Goal: Transaction & Acquisition: Purchase product/service

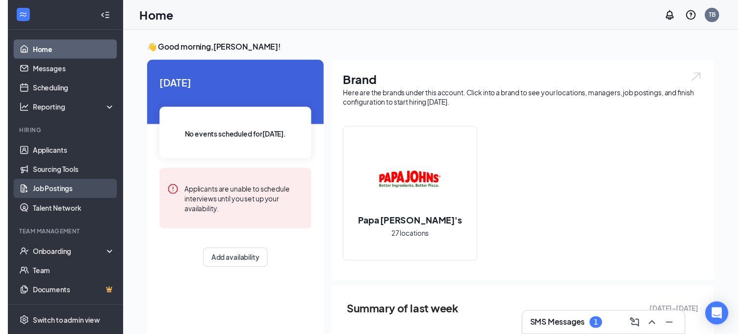
scroll to position [62, 0]
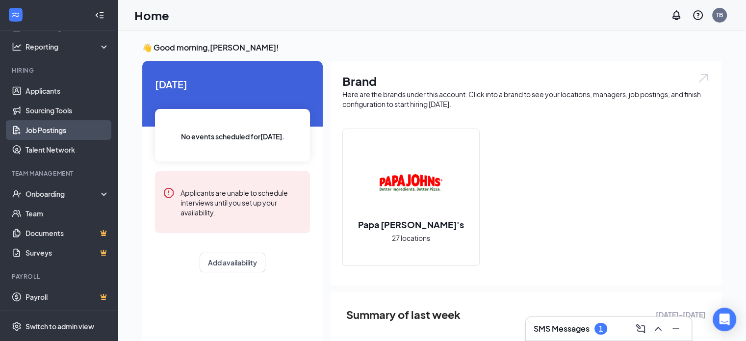
click at [47, 125] on link "Job Postings" at bounding box center [68, 130] width 84 height 20
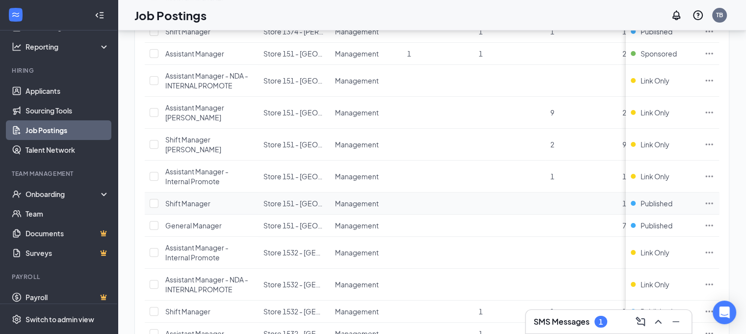
scroll to position [232, 0]
click at [713, 112] on icon "Ellipses" at bounding box center [709, 112] width 7 height 1
click at [505, 113] on td at bounding box center [510, 114] width 72 height 32
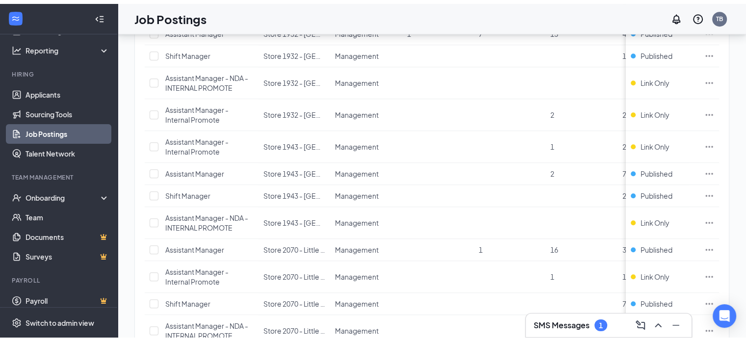
scroll to position [795, 0]
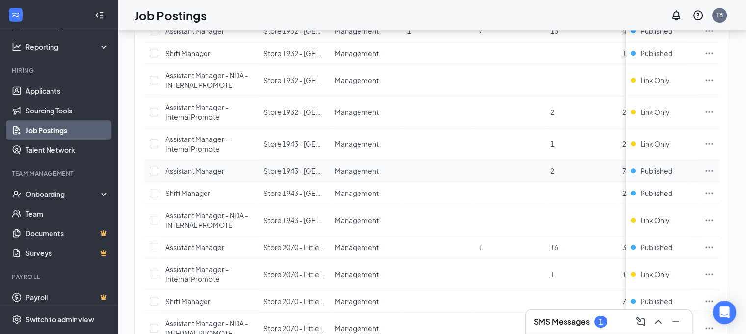
click at [713, 170] on icon "Ellipses" at bounding box center [709, 170] width 7 height 1
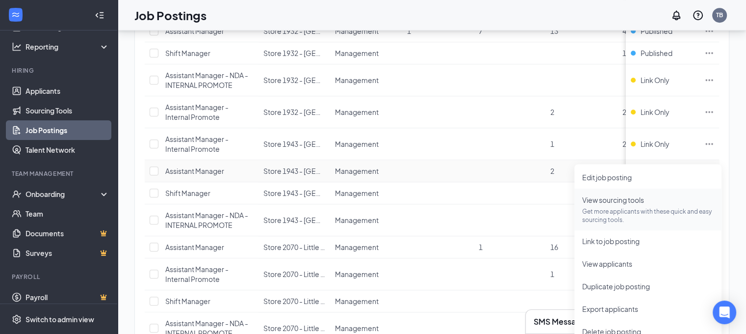
click at [635, 211] on p "Get more applicants with these quick and easy sourcing tools." at bounding box center [647, 215] width 131 height 17
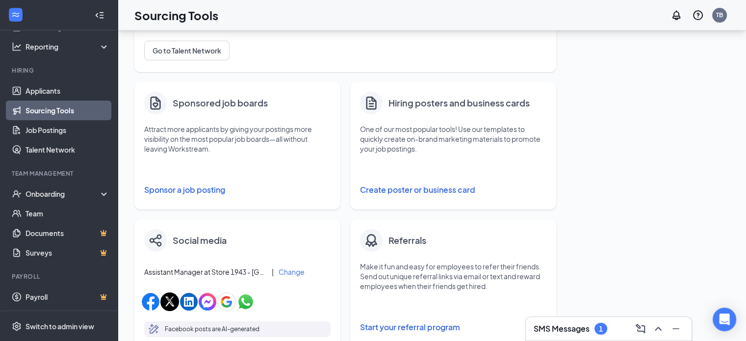
scroll to position [124, 0]
click at [197, 185] on button "Sponsor a job posting" at bounding box center [237, 190] width 186 height 20
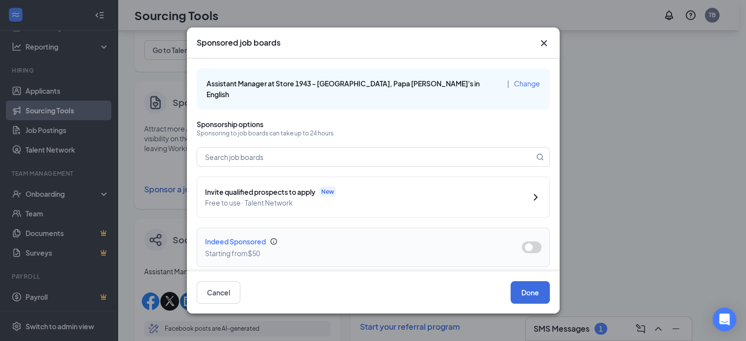
click at [343, 248] on div "Starting from $50" at bounding box center [355, 253] width 301 height 11
click at [526, 241] on button "button" at bounding box center [532, 247] width 20 height 12
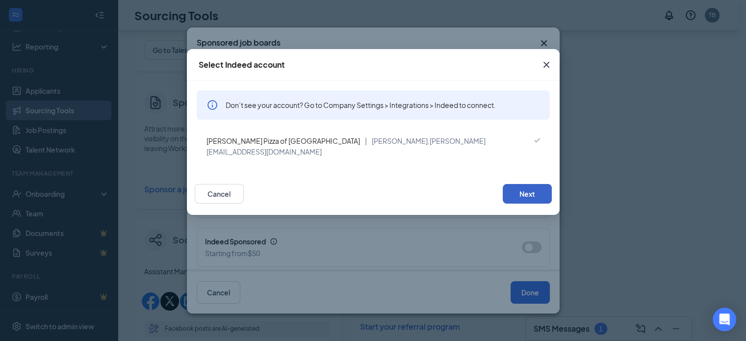
click at [532, 185] on button "Next" at bounding box center [527, 194] width 49 height 20
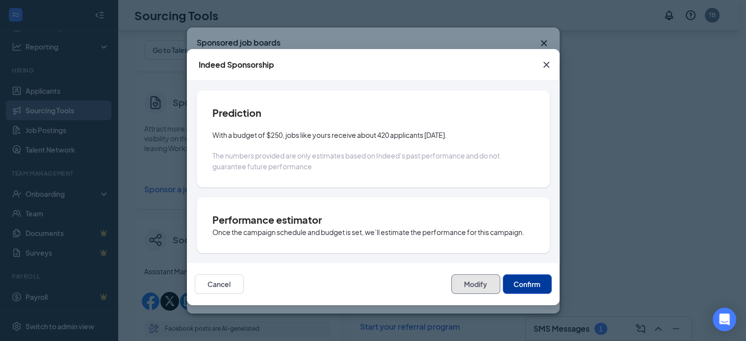
click at [460, 286] on button "Modify" at bounding box center [475, 284] width 49 height 20
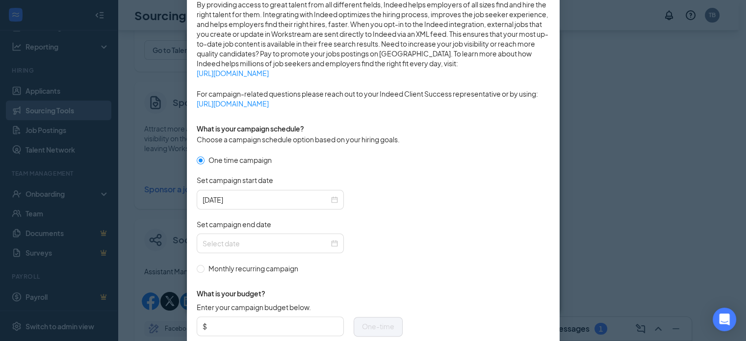
scroll to position [180, 0]
click at [330, 243] on div at bounding box center [270, 243] width 135 height 11
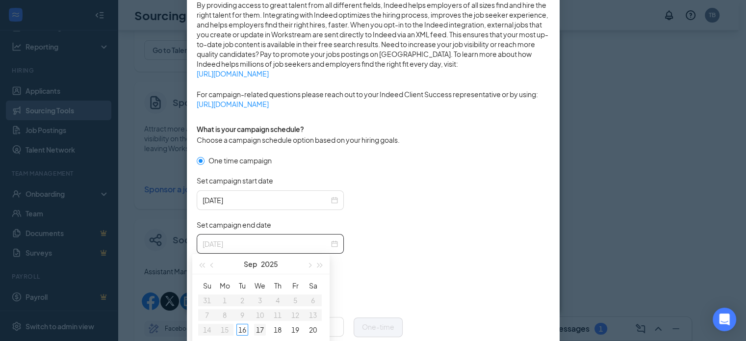
type input "2025-09-17"
click at [260, 329] on div "17" at bounding box center [260, 330] width 12 height 12
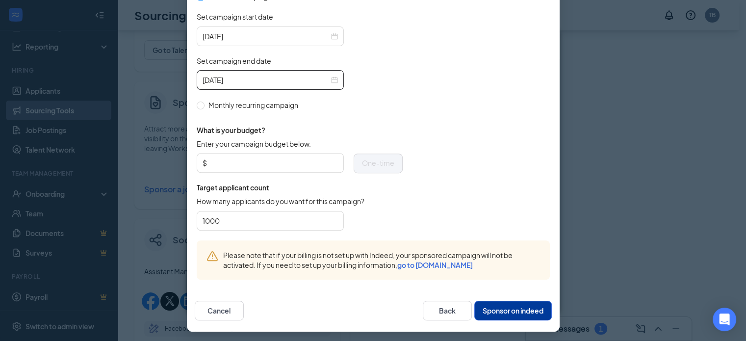
scroll to position [343, 0]
click at [245, 165] on input "Enter your campaign budget below." at bounding box center [273, 163] width 129 height 15
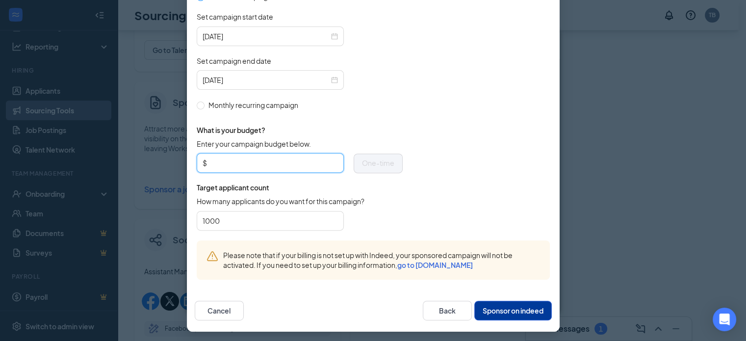
type input "150"
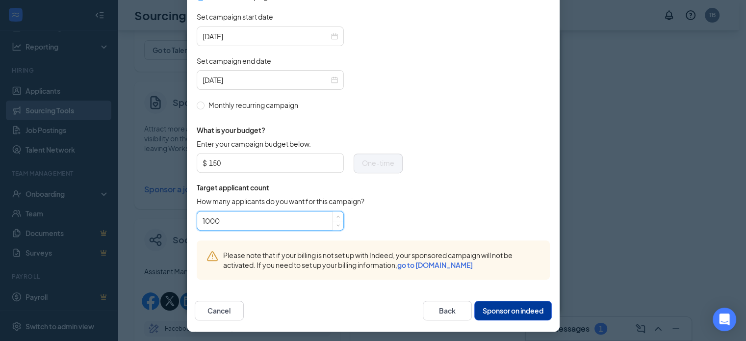
drag, startPoint x: 237, startPoint y: 217, endPoint x: 204, endPoint y: 220, distance: 33.5
click at [204, 220] on input "1000" at bounding box center [270, 220] width 135 height 15
type input "12"
click at [502, 304] on button "Sponsor on indeed" at bounding box center [513, 311] width 78 height 20
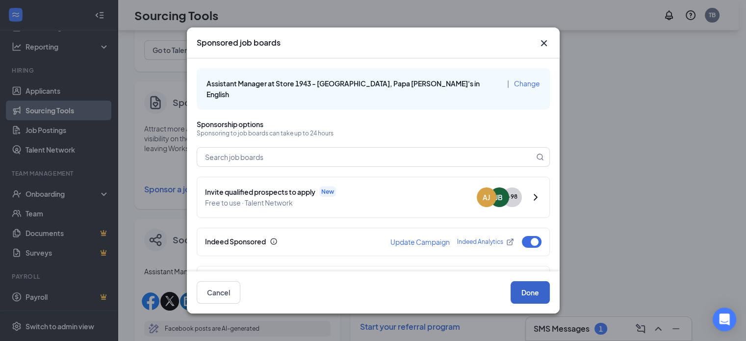
click at [534, 286] on button "Done" at bounding box center [530, 292] width 39 height 23
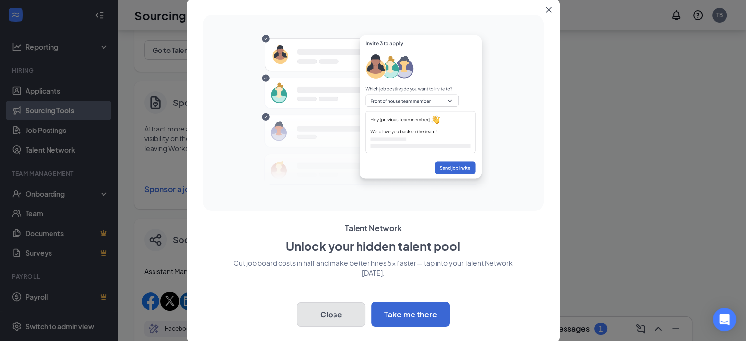
click at [341, 312] on button "Close" at bounding box center [331, 314] width 69 height 25
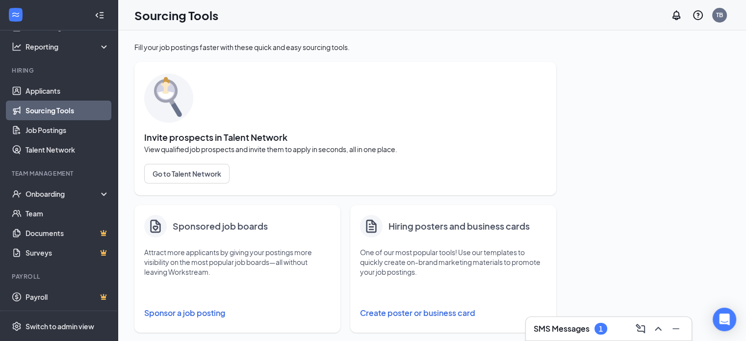
click at [184, 312] on button "Sponsor a job posting" at bounding box center [237, 313] width 186 height 20
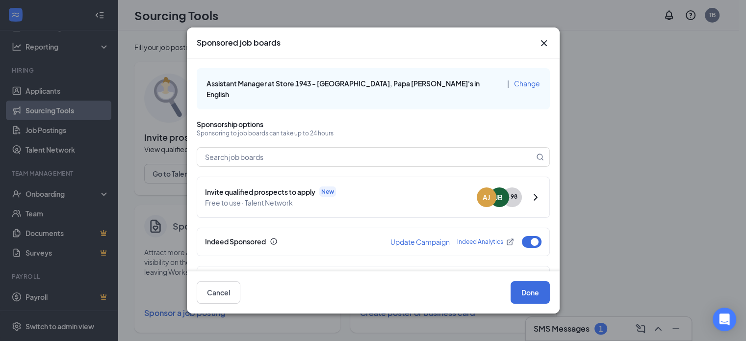
click at [514, 81] on span "Change" at bounding box center [527, 83] width 26 height 9
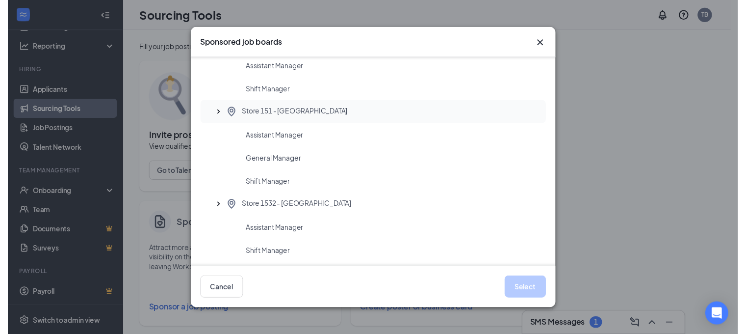
scroll to position [109, 0]
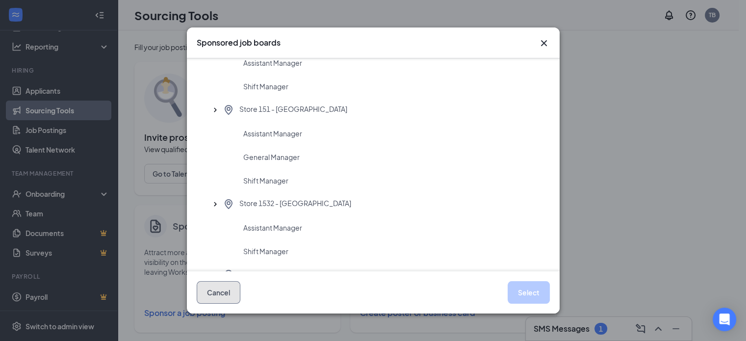
click at [207, 288] on button "Cancel" at bounding box center [219, 292] width 44 height 23
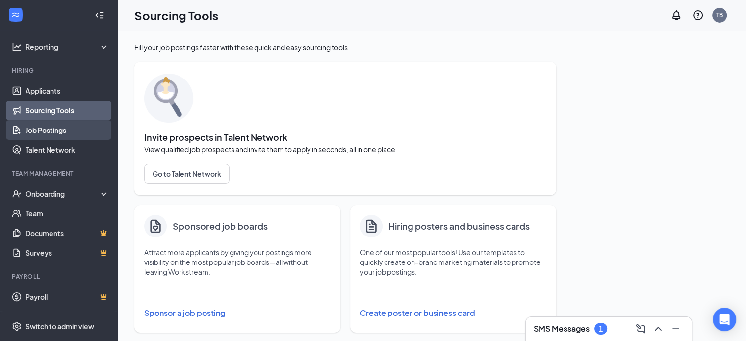
click at [55, 134] on link "Job Postings" at bounding box center [68, 130] width 84 height 20
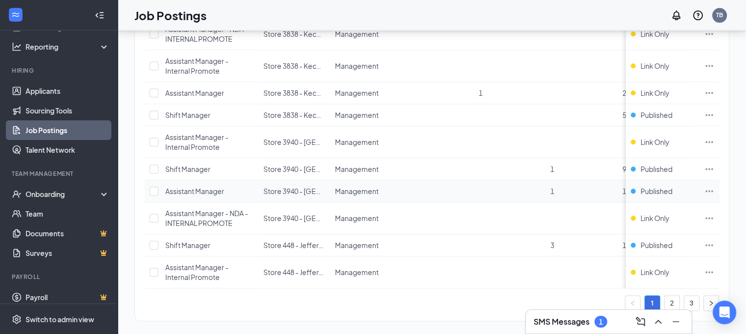
scroll to position [1229, 0]
click at [333, 180] on td "Management" at bounding box center [366, 191] width 72 height 22
click at [678, 295] on link "2" at bounding box center [672, 302] width 15 height 15
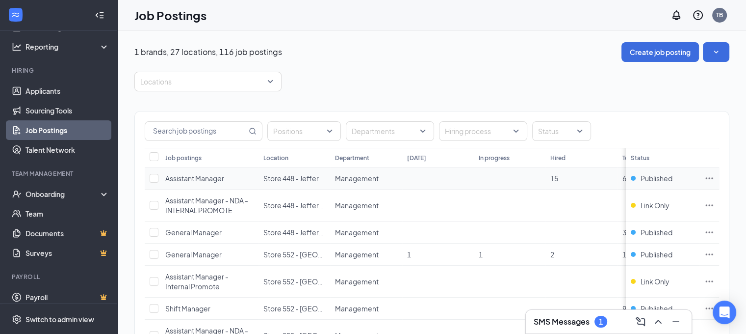
click at [714, 176] on icon "Ellipses" at bounding box center [709, 178] width 10 height 10
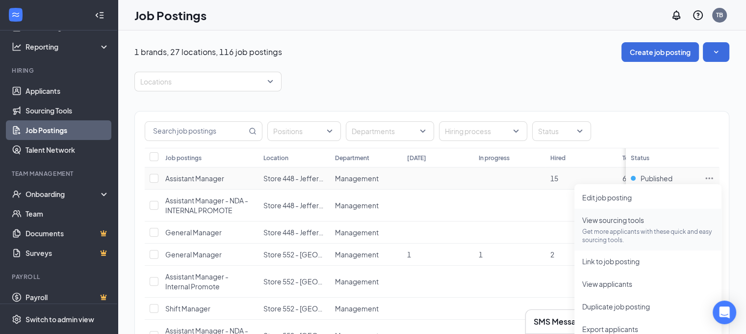
click at [635, 217] on span "View sourcing tools" at bounding box center [613, 219] width 62 height 9
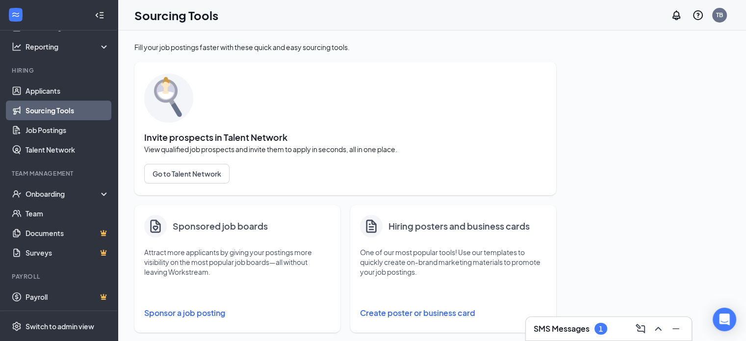
click at [206, 312] on button "Sponsor a job posting" at bounding box center [237, 313] width 186 height 20
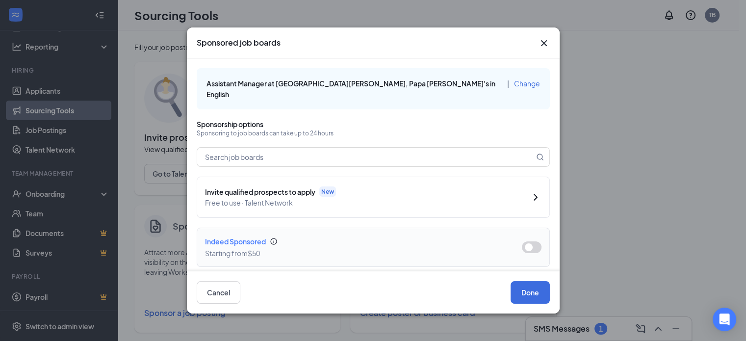
click at [522, 241] on button "button" at bounding box center [532, 247] width 20 height 12
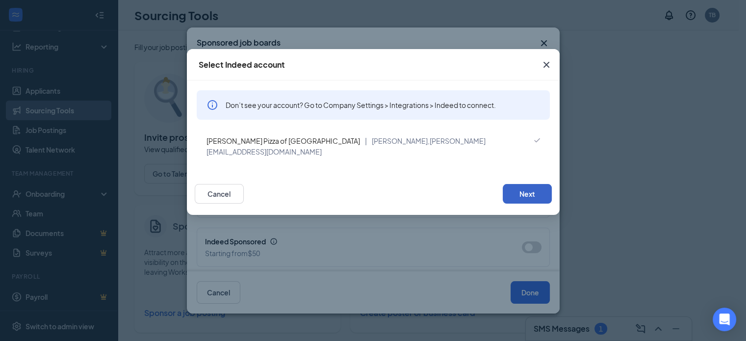
click at [529, 184] on button "Next" at bounding box center [527, 194] width 49 height 20
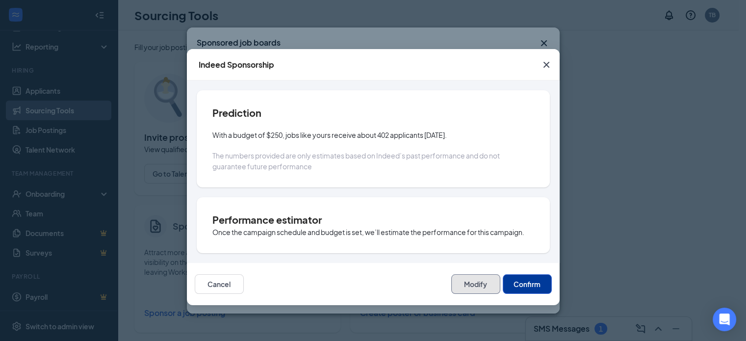
click at [463, 286] on button "Modify" at bounding box center [475, 284] width 49 height 20
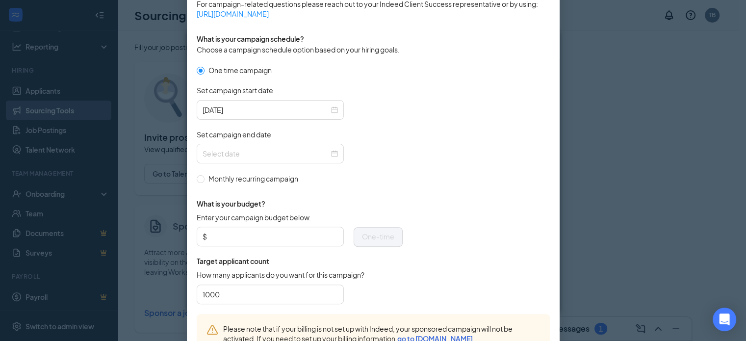
scroll to position [269, 0]
click at [331, 153] on div at bounding box center [270, 154] width 135 height 11
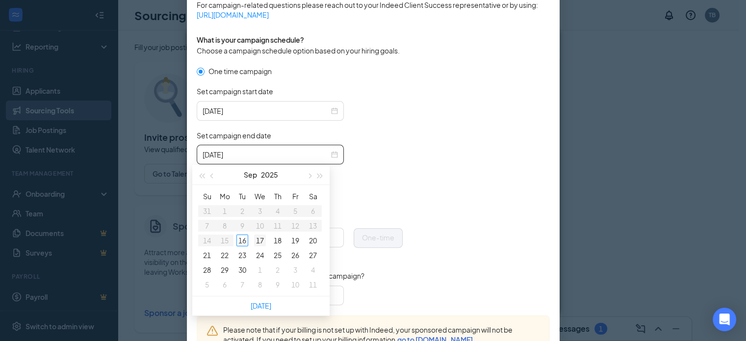
type input "2025-09-17"
click at [262, 236] on div "17" at bounding box center [260, 240] width 12 height 12
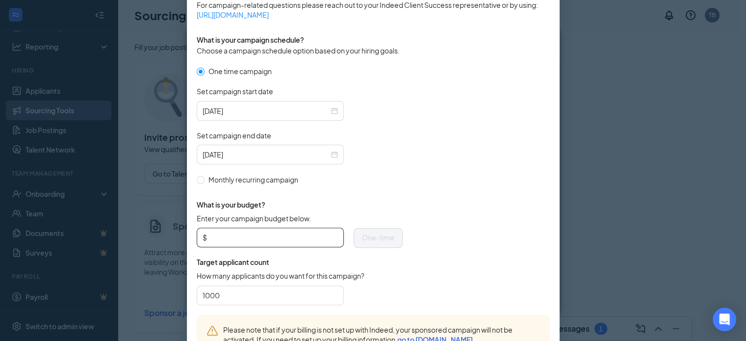
click at [262, 230] on input "Enter your campaign budget below." at bounding box center [273, 237] width 129 height 15
type input "150"
drag, startPoint x: 236, startPoint y: 293, endPoint x: 171, endPoint y: 298, distance: 65.4
click at [171, 298] on div "Publish to Indeed Sponsorship Sponsoring under account: Papa Johns Pizza of Ham…" at bounding box center [373, 170] width 746 height 341
type input "12"
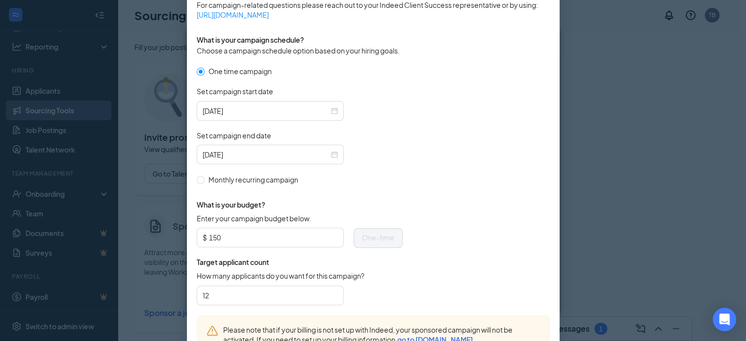
click at [421, 263] on form "One time campaign Set campaign start date 2025-09-16 Set campaign end date 2025…" at bounding box center [373, 190] width 353 height 249
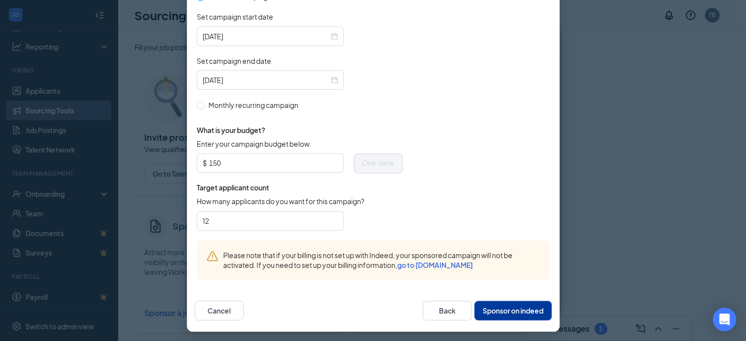
click at [489, 311] on button "Sponsor on indeed" at bounding box center [513, 311] width 78 height 20
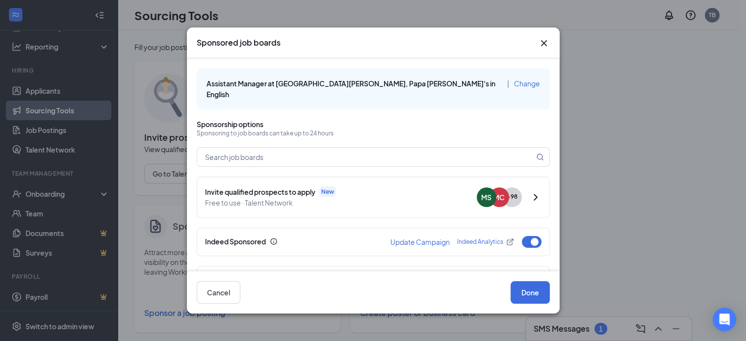
click at [514, 83] on span "Change" at bounding box center [527, 83] width 26 height 9
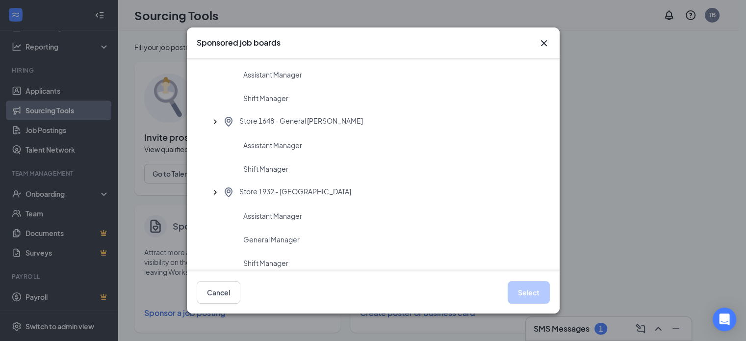
scroll to position [337, 0]
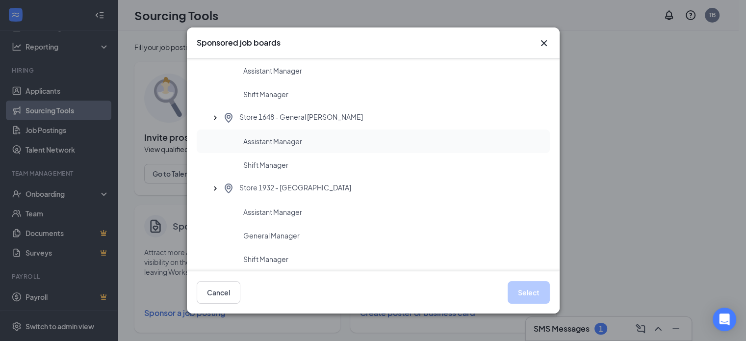
click at [286, 139] on span "Assistant Manager" at bounding box center [272, 141] width 59 height 10
click at [518, 298] on button "Select" at bounding box center [529, 292] width 42 height 23
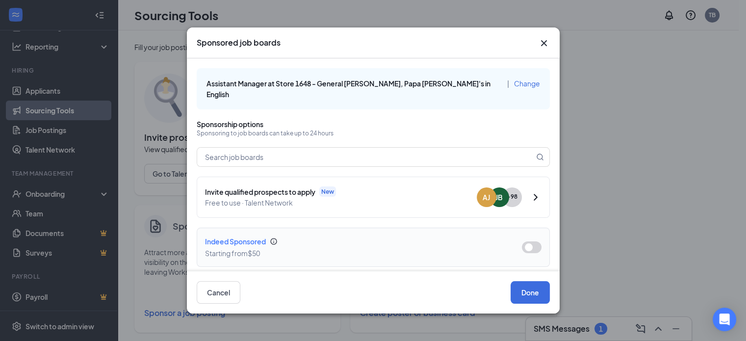
click at [525, 241] on button "button" at bounding box center [532, 247] width 20 height 12
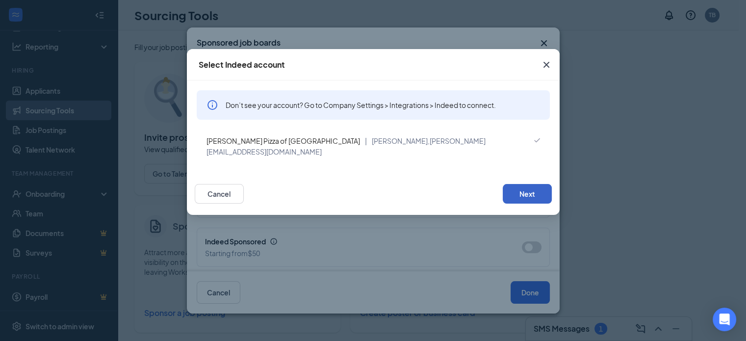
click at [521, 184] on button "Next" at bounding box center [527, 194] width 49 height 20
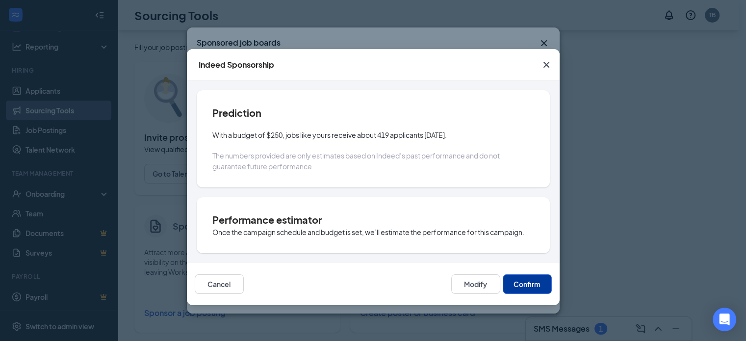
scroll to position [123, 0]
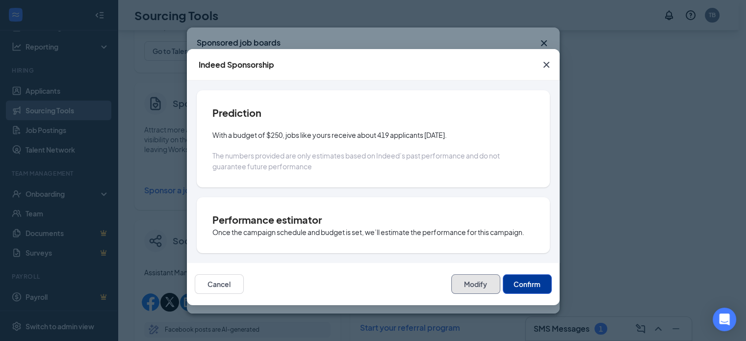
click at [466, 284] on button "Modify" at bounding box center [475, 284] width 49 height 20
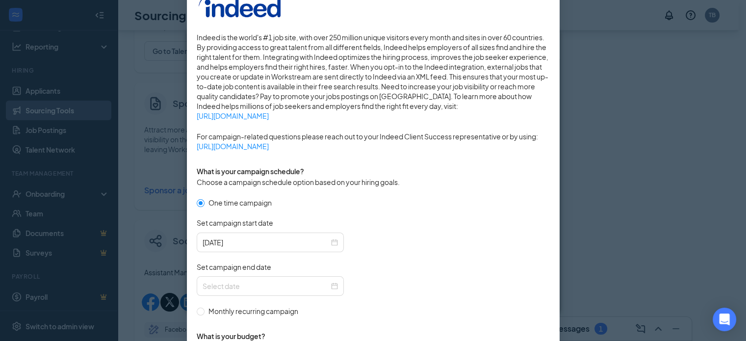
scroll to position [198, 0]
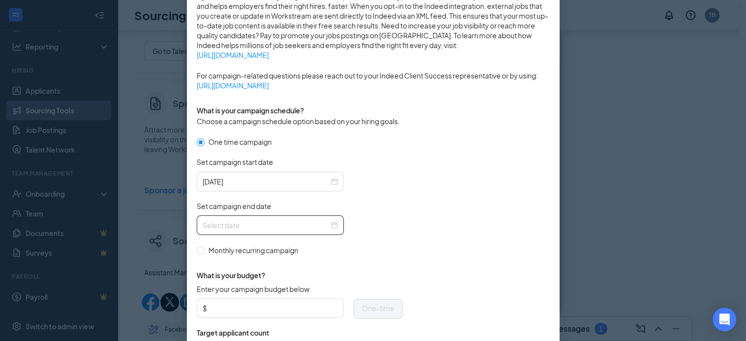
click at [328, 222] on div at bounding box center [270, 225] width 135 height 11
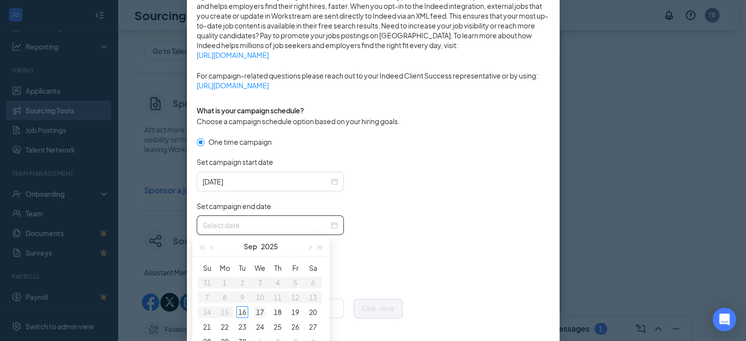
type input "2025-09-17"
click at [258, 311] on div "17" at bounding box center [260, 312] width 12 height 12
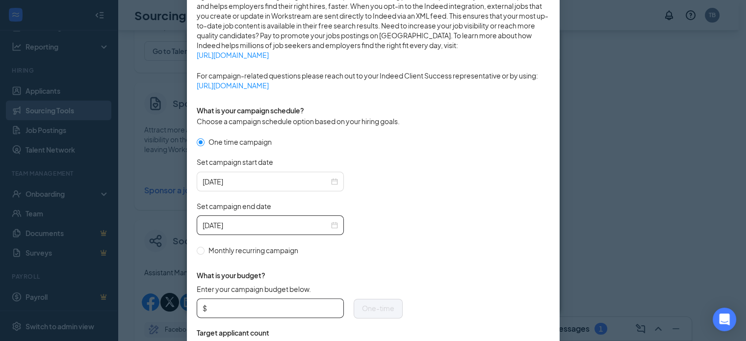
click at [239, 302] on input "Enter your campaign budget below." at bounding box center [273, 308] width 129 height 15
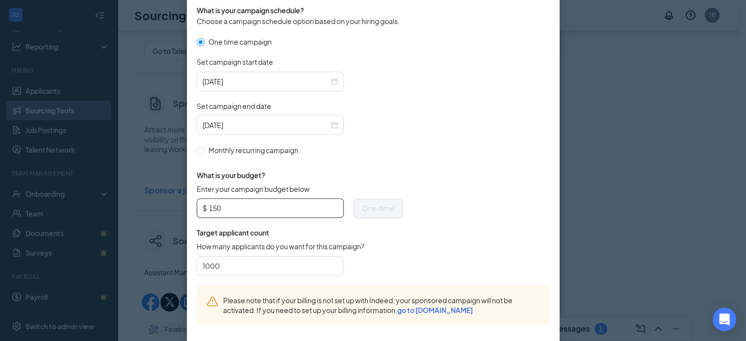
scroll to position [343, 0]
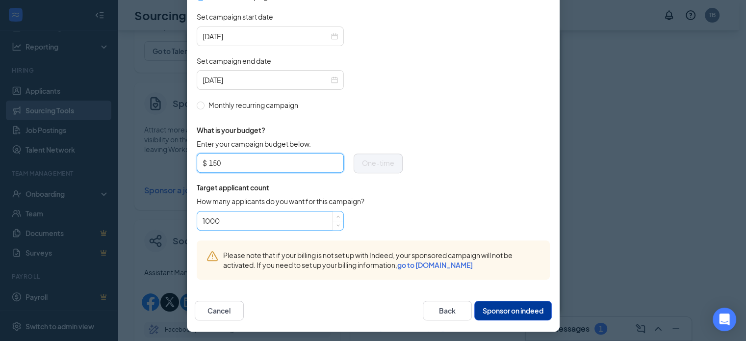
type input "150"
drag, startPoint x: 206, startPoint y: 222, endPoint x: 156, endPoint y: 220, distance: 50.1
click at [156, 220] on div "Publish to Indeed Sponsorship Sponsoring under account: Papa Johns Pizza of Ham…" at bounding box center [373, 170] width 746 height 341
type input "12"
click at [494, 312] on button "Sponsor on indeed" at bounding box center [513, 311] width 78 height 20
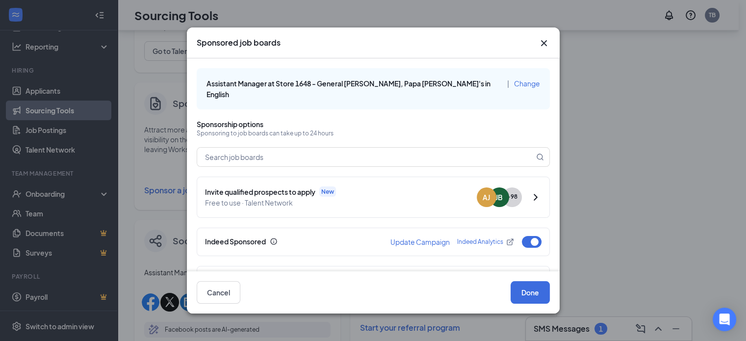
click at [514, 83] on span "Change" at bounding box center [527, 83] width 26 height 9
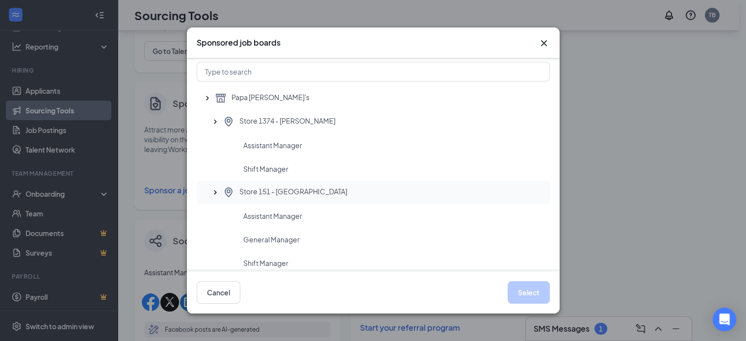
scroll to position [26, 0]
click at [265, 150] on div "Assistant Manager" at bounding box center [373, 146] width 353 height 24
click at [534, 292] on button "Select" at bounding box center [529, 292] width 42 height 23
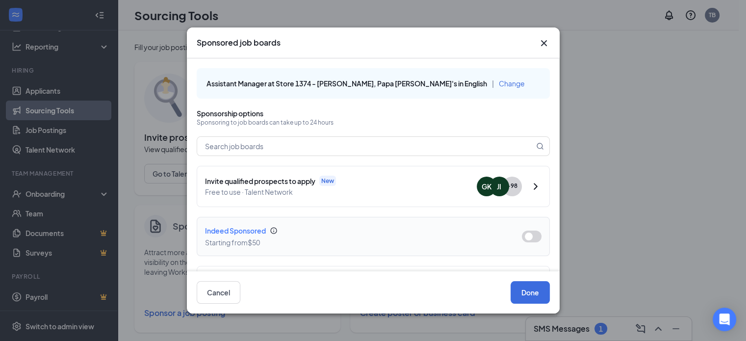
click at [525, 232] on button "button" at bounding box center [532, 237] width 20 height 12
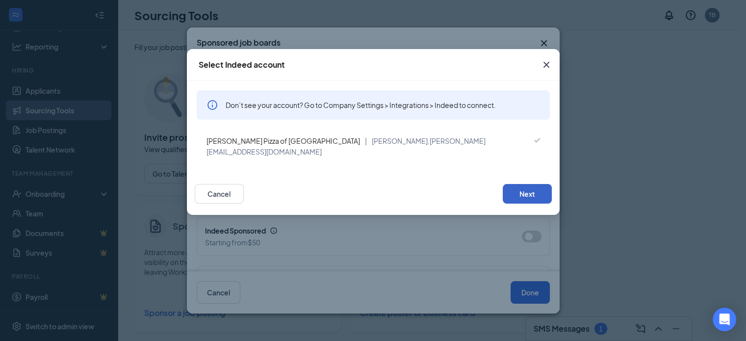
click at [536, 184] on button "Next" at bounding box center [527, 194] width 49 height 20
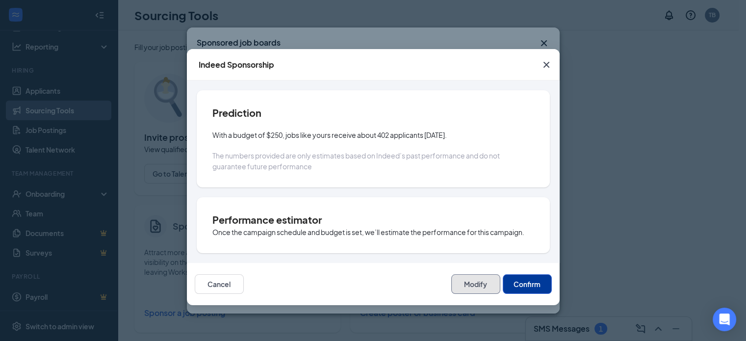
click at [473, 286] on button "Modify" at bounding box center [475, 284] width 49 height 20
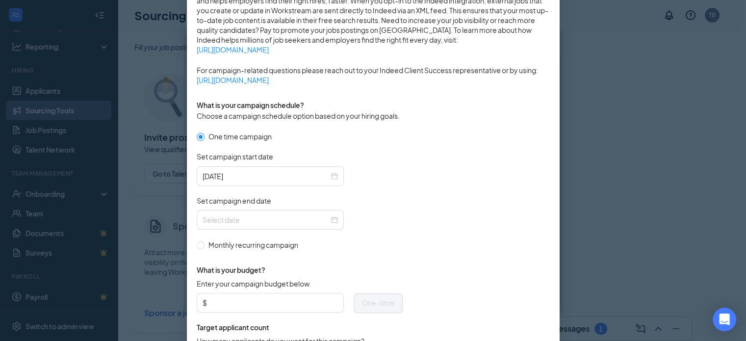
scroll to position [253, 0]
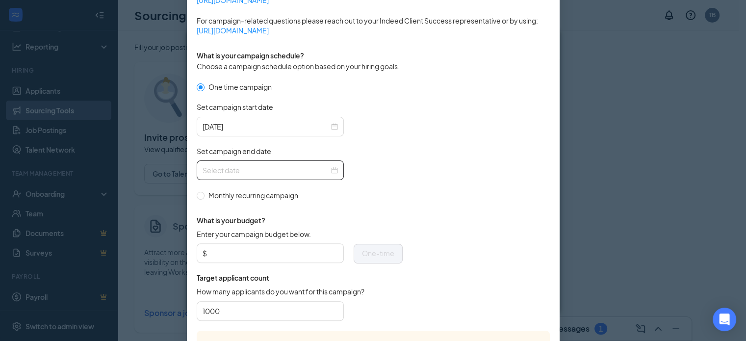
click at [282, 172] on input "Set campaign end date" at bounding box center [266, 170] width 127 height 11
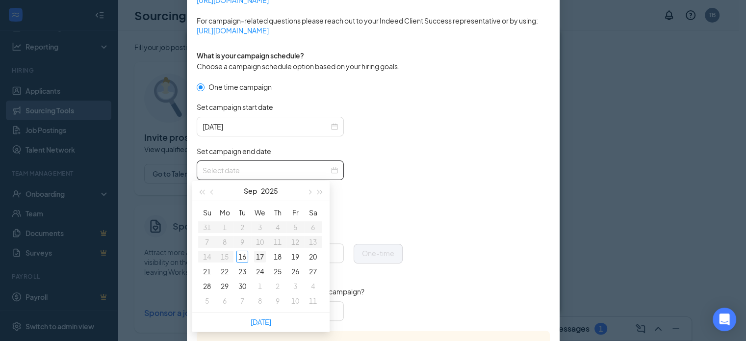
type input "2025-09-17"
click at [260, 253] on div "17" at bounding box center [260, 257] width 12 height 12
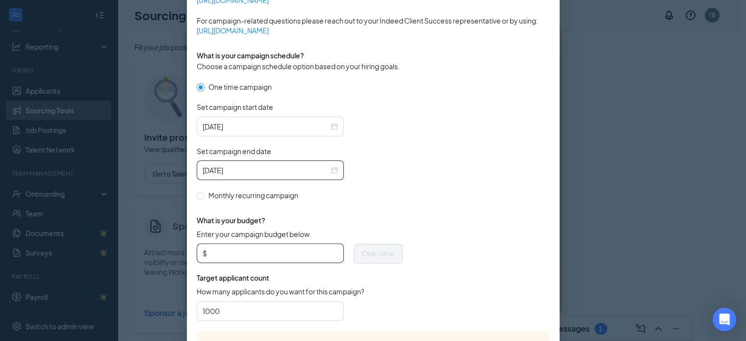
click at [260, 253] on input "Enter your campaign budget below." at bounding box center [273, 253] width 129 height 15
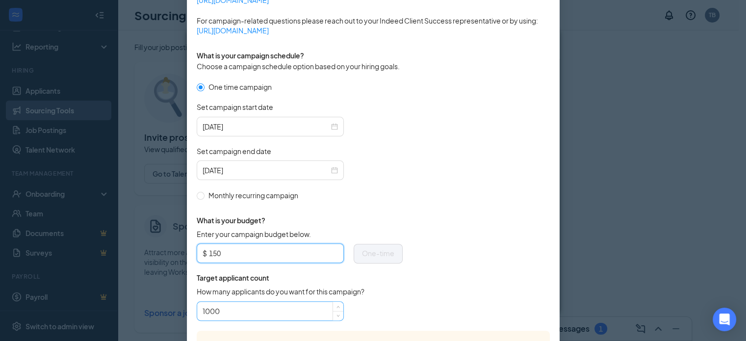
type input "150"
drag, startPoint x: 230, startPoint y: 309, endPoint x: 137, endPoint y: 298, distance: 93.3
click at [137, 298] on div "Publish to Indeed Sponsorship Sponsoring under account: Papa Johns Pizza of Ham…" at bounding box center [373, 170] width 746 height 341
type input "12"
click at [398, 276] on span "Target applicant count" at bounding box center [300, 278] width 206 height 10
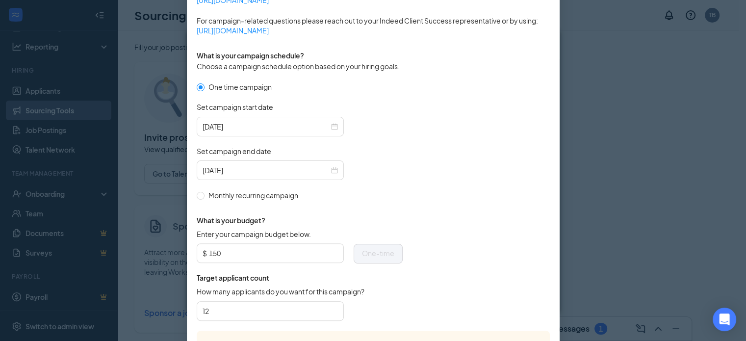
scroll to position [343, 0]
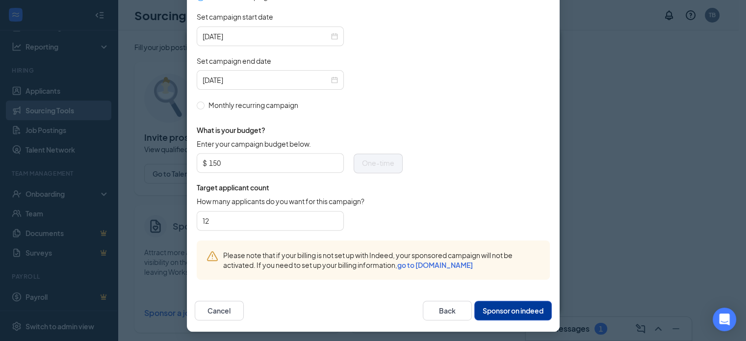
click at [510, 307] on button "Sponsor on indeed" at bounding box center [513, 311] width 78 height 20
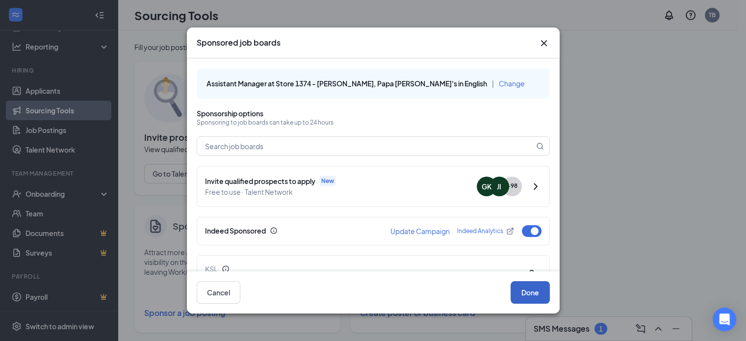
click at [533, 289] on button "Done" at bounding box center [530, 292] width 39 height 23
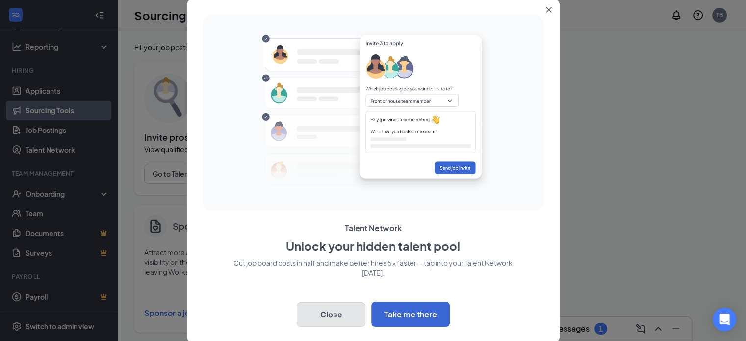
click at [354, 311] on button "Close" at bounding box center [331, 314] width 69 height 25
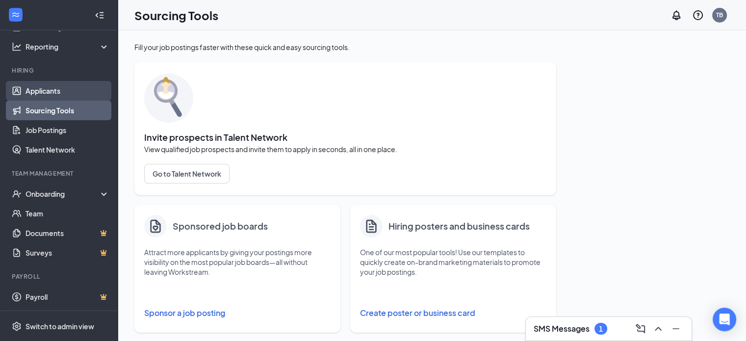
click at [33, 93] on link "Applicants" at bounding box center [68, 91] width 84 height 20
